Goal: Task Accomplishment & Management: Manage account settings

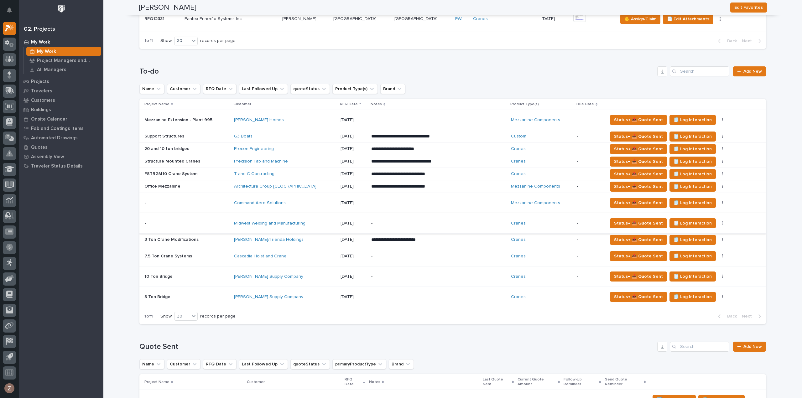
scroll to position [501, 0]
click at [290, 149] on div "Procon Engineering" at bounding box center [285, 148] width 102 height 5
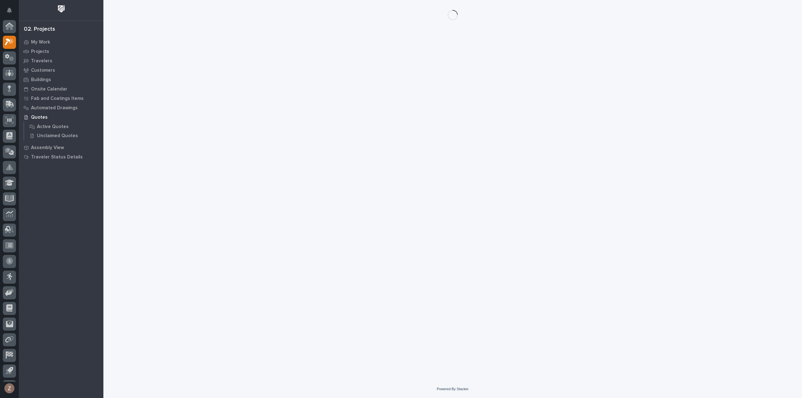
scroll to position [14, 0]
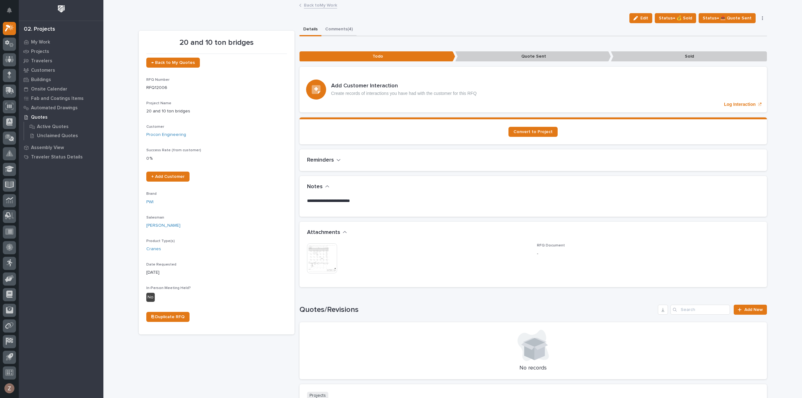
click at [337, 28] on button "Comments (4)" at bounding box center [339, 29] width 35 height 13
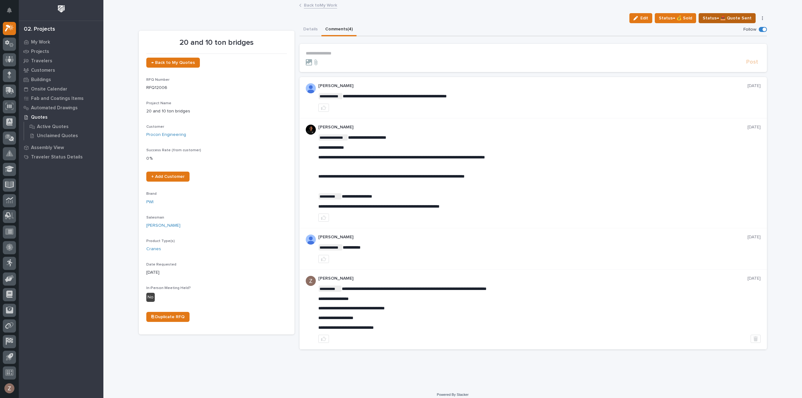
click at [747, 19] on span "Status→ 📤 Quote Sent" at bounding box center [727, 18] width 49 height 8
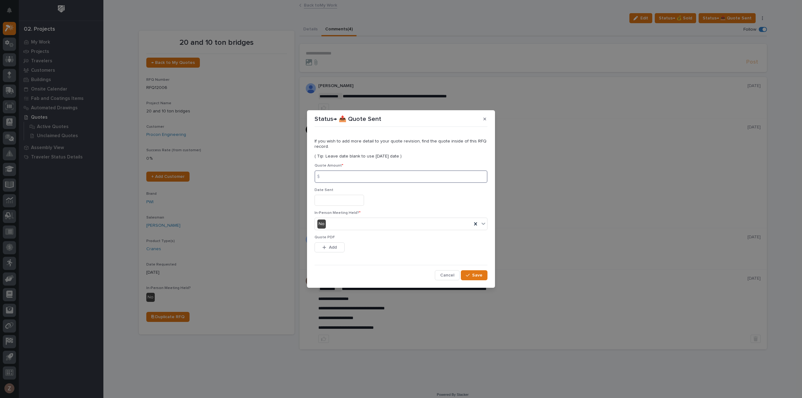
click at [358, 175] on input at bounding box center [401, 176] width 173 height 13
type input "467629"
click at [340, 201] on input "text" at bounding box center [340, 200] width 50 height 11
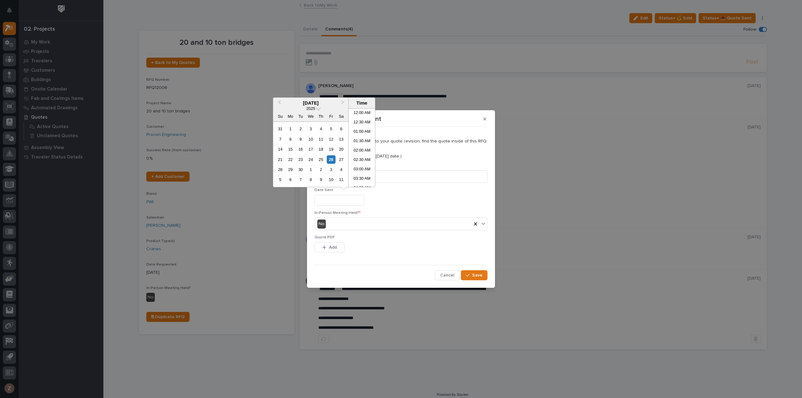
scroll to position [107, 0]
click at [355, 139] on li "07:00 AM" at bounding box center [362, 138] width 27 height 9
type input "**********"
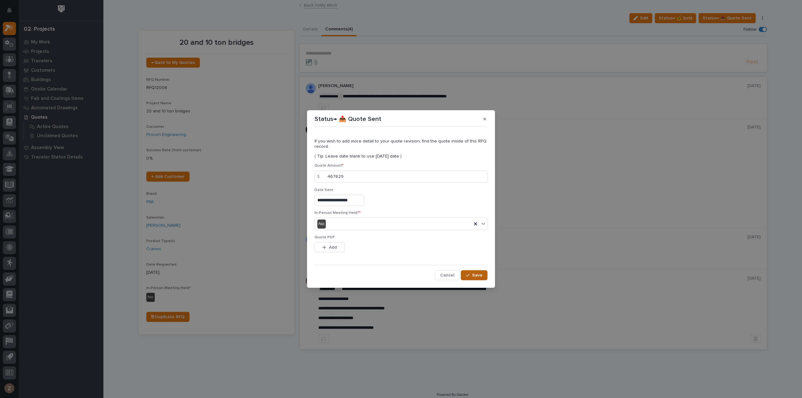
click at [483, 273] on button "Save" at bounding box center [474, 275] width 27 height 10
